Goal: Navigation & Orientation: Find specific page/section

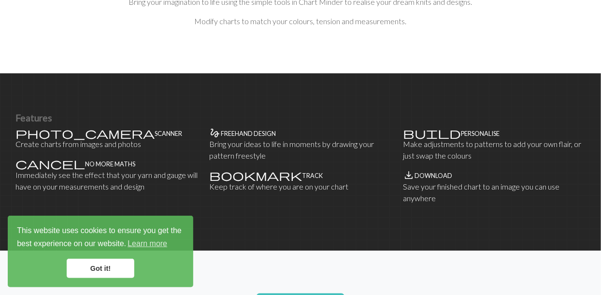
scroll to position [538, 0]
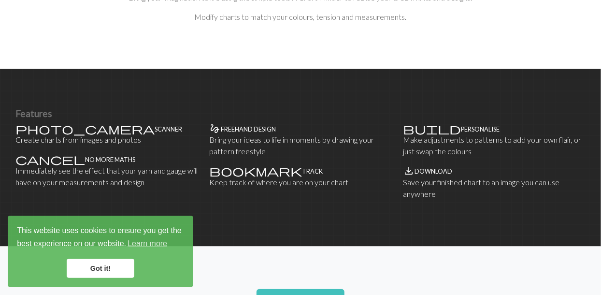
click at [114, 278] on link "Got it!" at bounding box center [101, 268] width 68 height 19
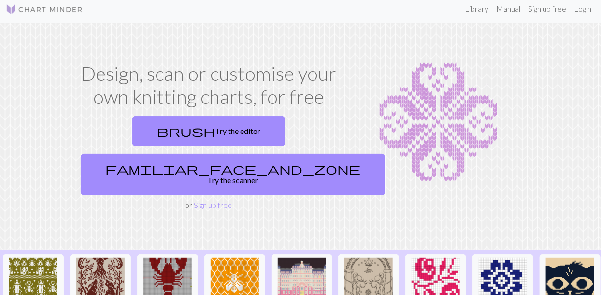
scroll to position [0, 0]
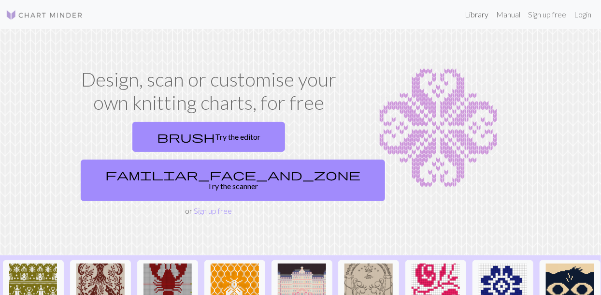
click at [466, 15] on link "Library" at bounding box center [476, 14] width 31 height 19
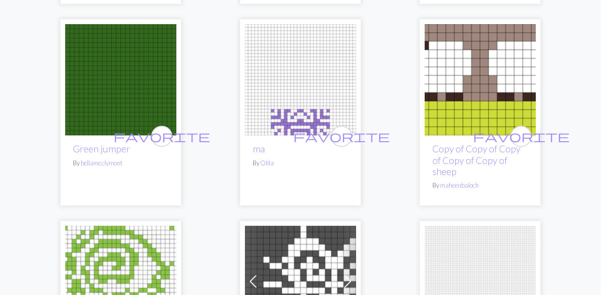
scroll to position [1327, 0]
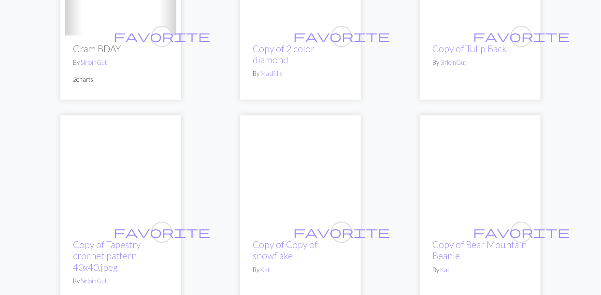
scroll to position [2239, 0]
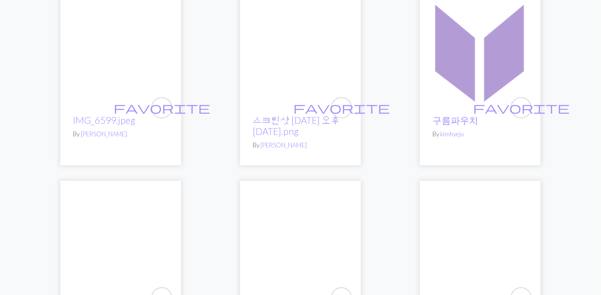
scroll to position [0, 0]
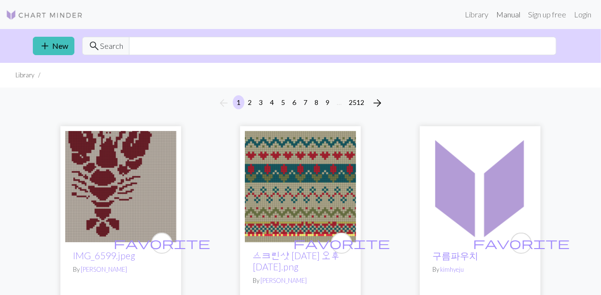
click at [512, 18] on link "Manual" at bounding box center [509, 14] width 32 height 19
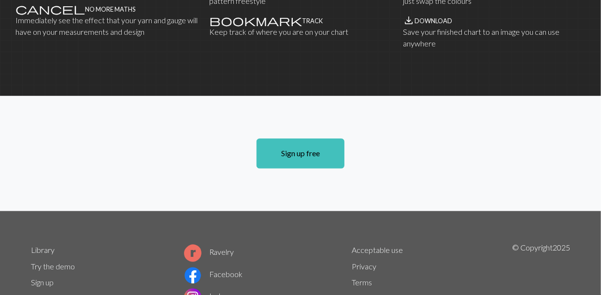
scroll to position [687, 0]
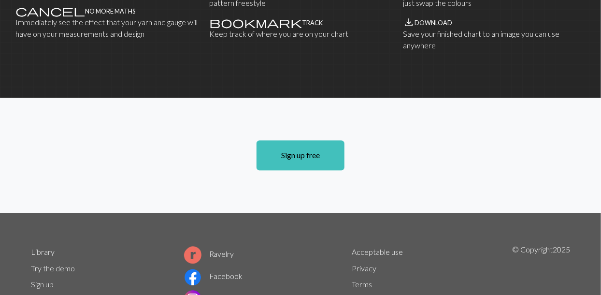
click at [209, 293] on link "Instagram" at bounding box center [213, 297] width 58 height 9
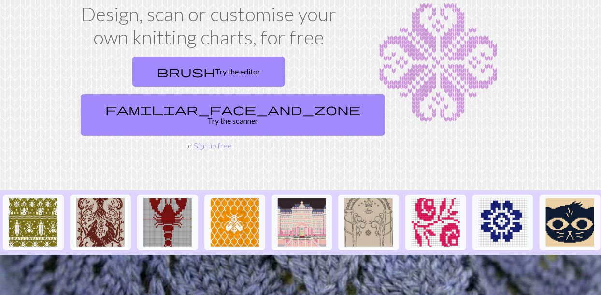
scroll to position [0, 0]
